Goal: Go to known website: Access a specific website the user already knows

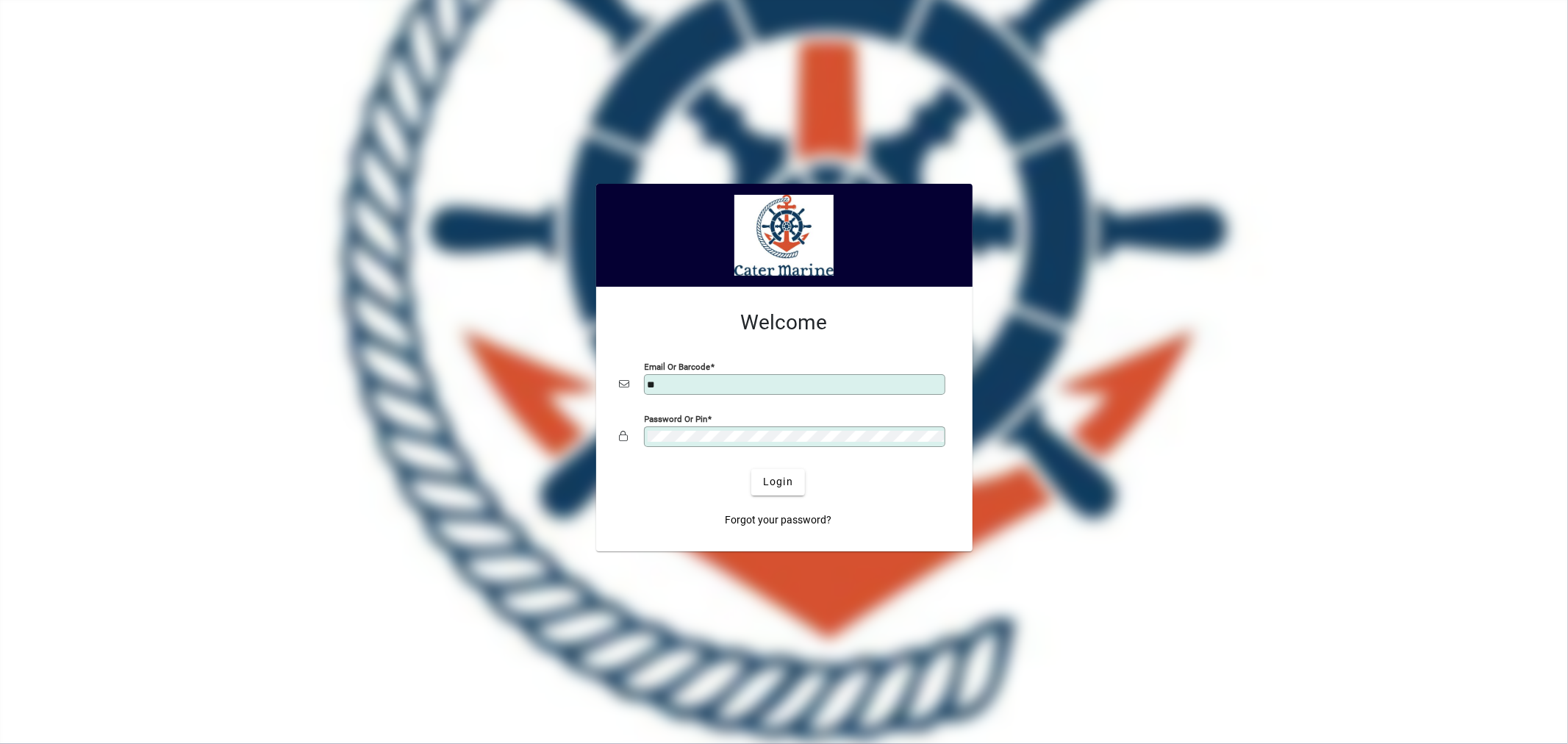
type input "**********"
click at [752, 469] on button "Login" at bounding box center [778, 482] width 53 height 26
